Goal: Navigation & Orientation: Find specific page/section

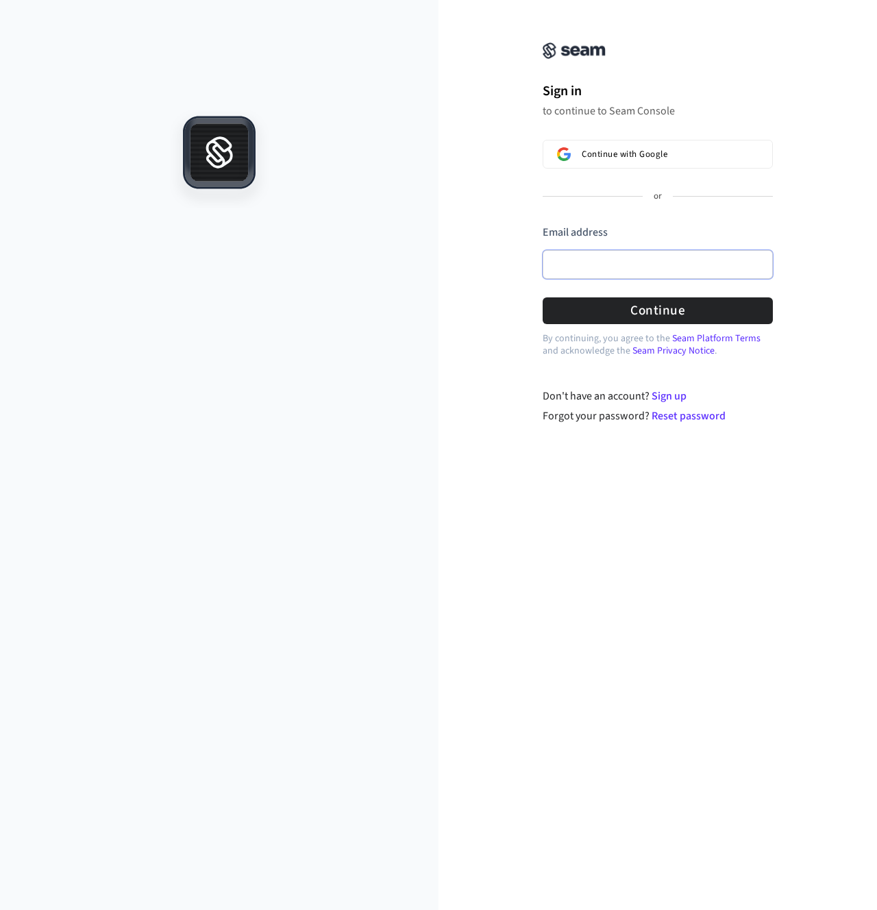
click at [693, 269] on input "Email address" at bounding box center [658, 264] width 230 height 29
type input "**********"
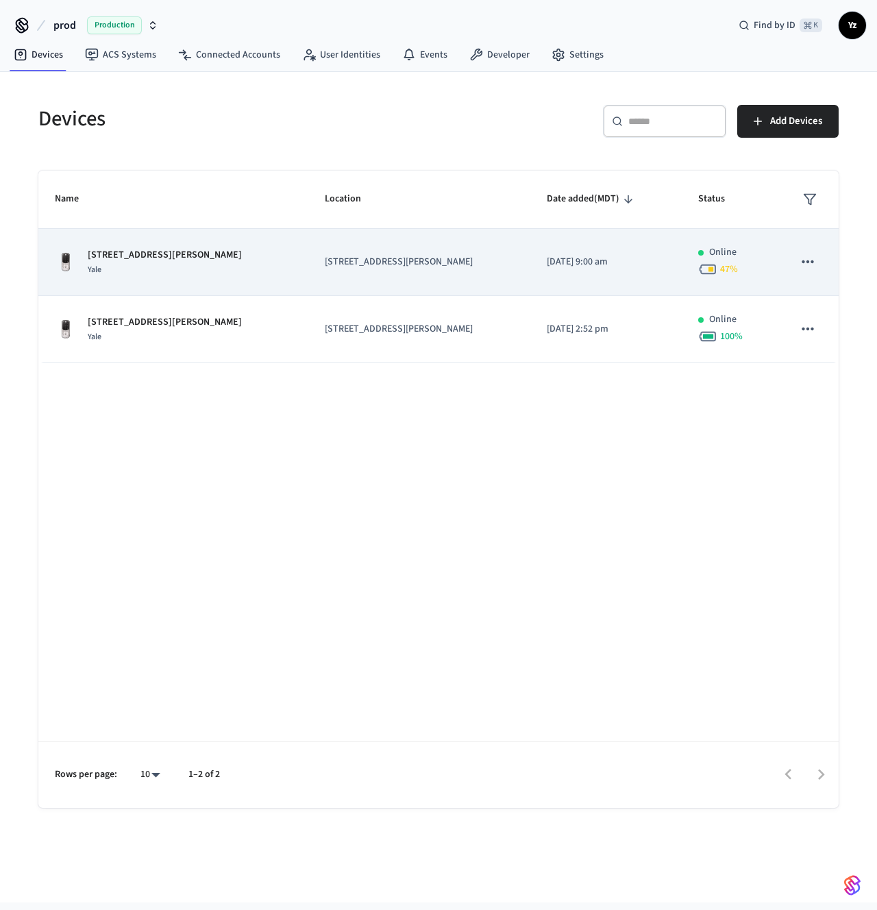
click at [648, 271] on td "[DATE] 9:00 am" at bounding box center [606, 262] width 151 height 67
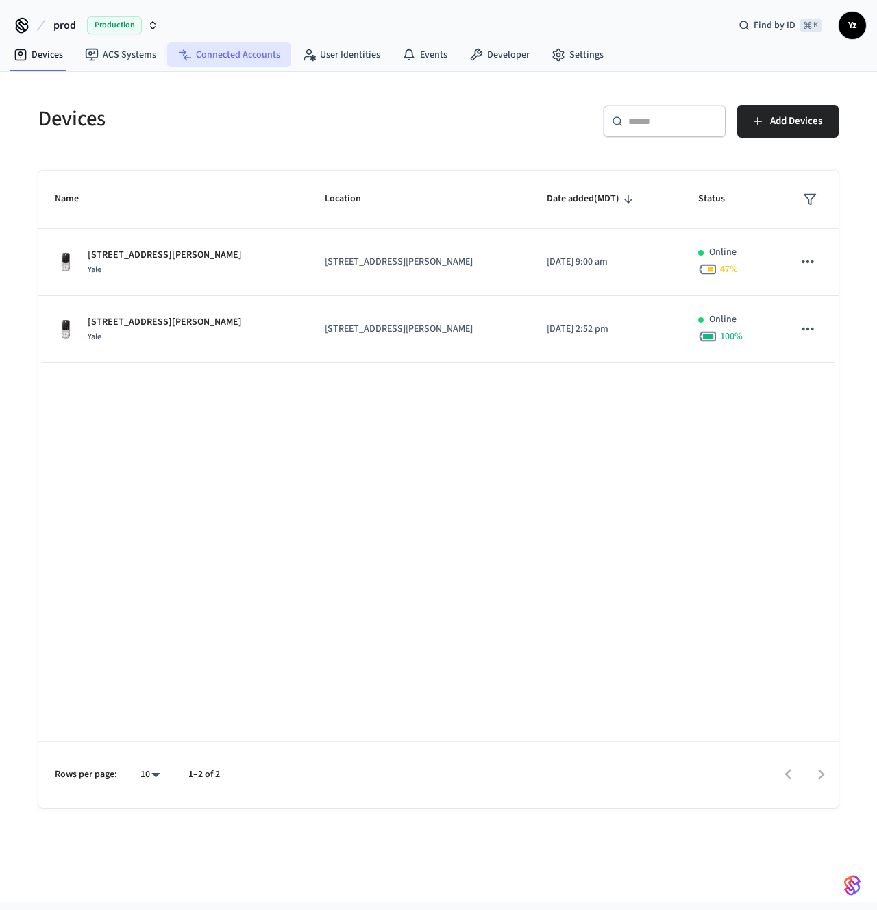
click at [239, 60] on link "Connected Accounts" at bounding box center [229, 54] width 124 height 25
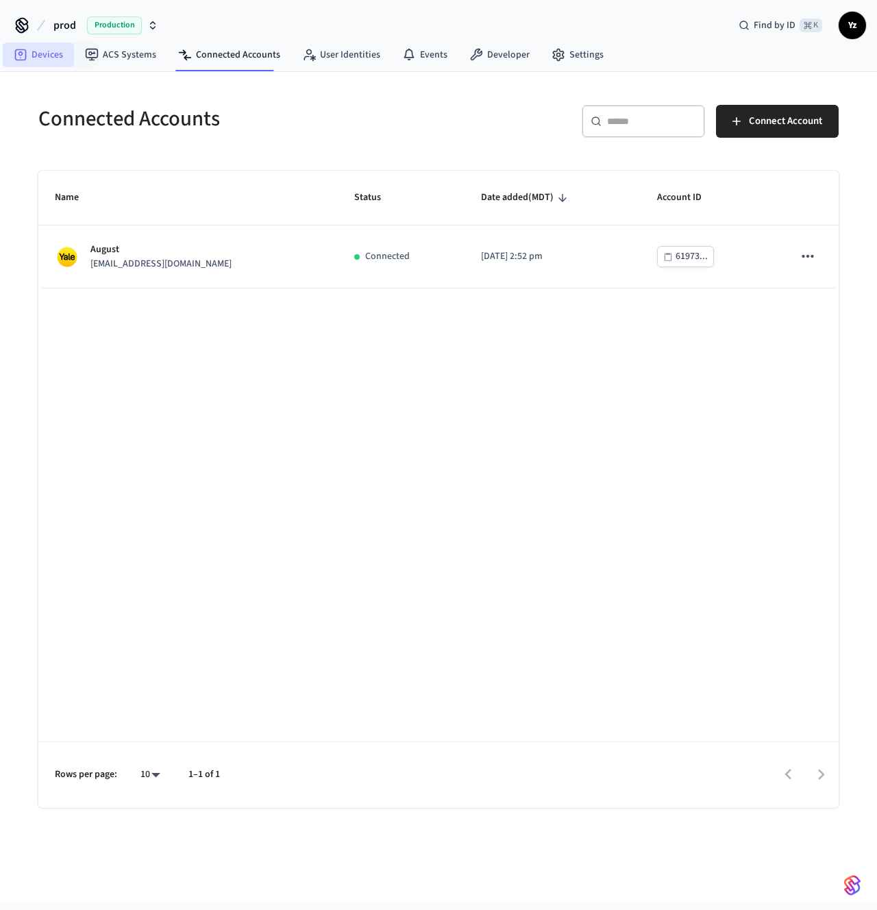
click at [44, 56] on link "Devices" at bounding box center [38, 54] width 71 height 25
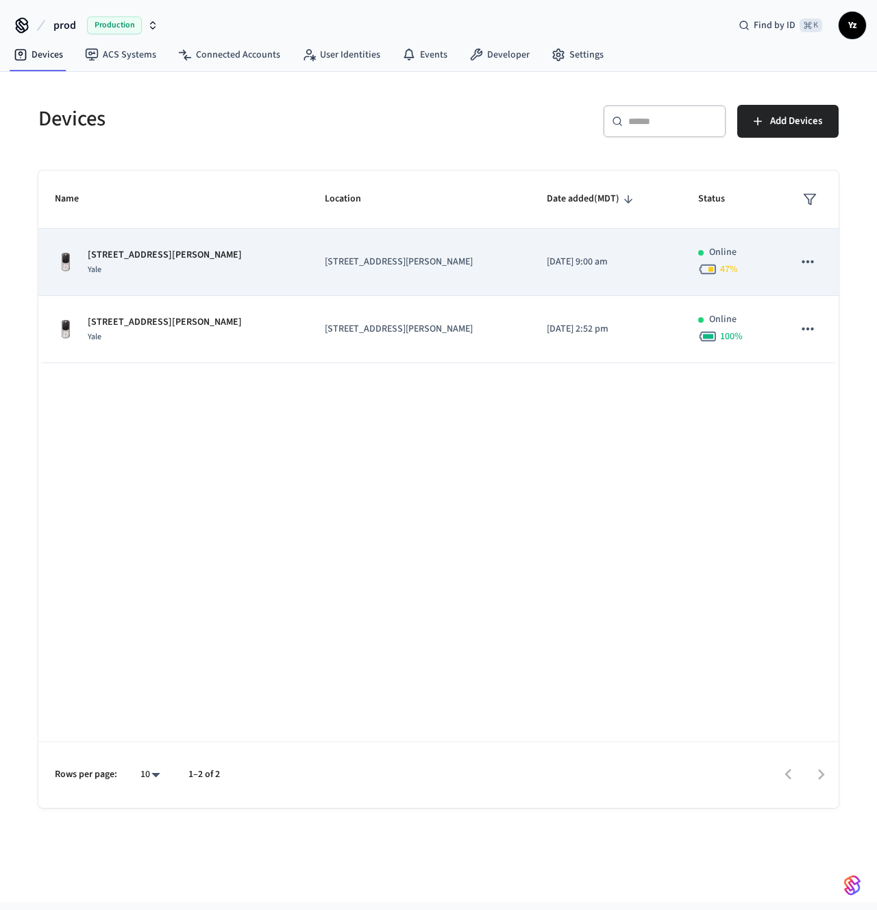
click at [720, 273] on span "47 %" at bounding box center [729, 270] width 18 height 14
click at [547, 269] on td "[DATE] 9:00 am" at bounding box center [606, 262] width 151 height 67
